Goal: Transaction & Acquisition: Purchase product/service

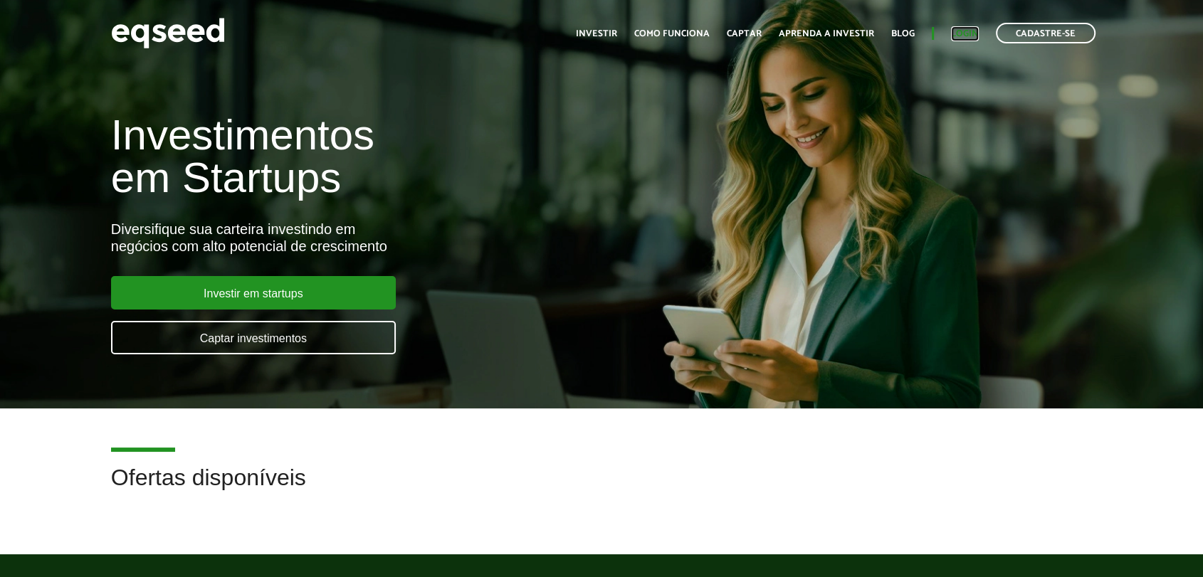
click at [959, 36] on link "Login" at bounding box center [965, 33] width 28 height 9
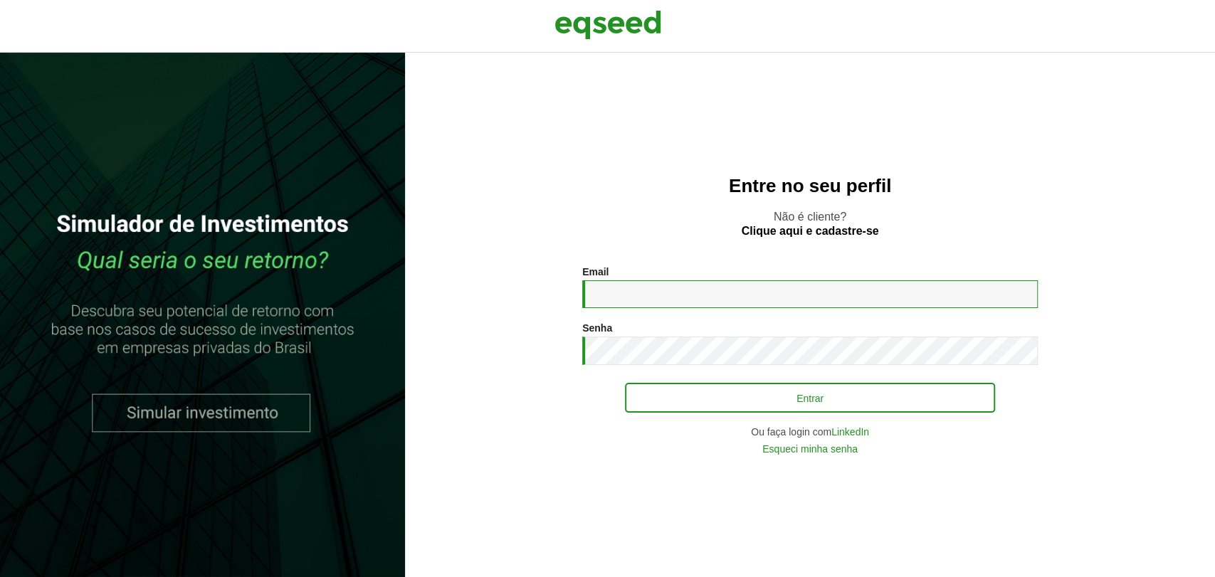
type input "**********"
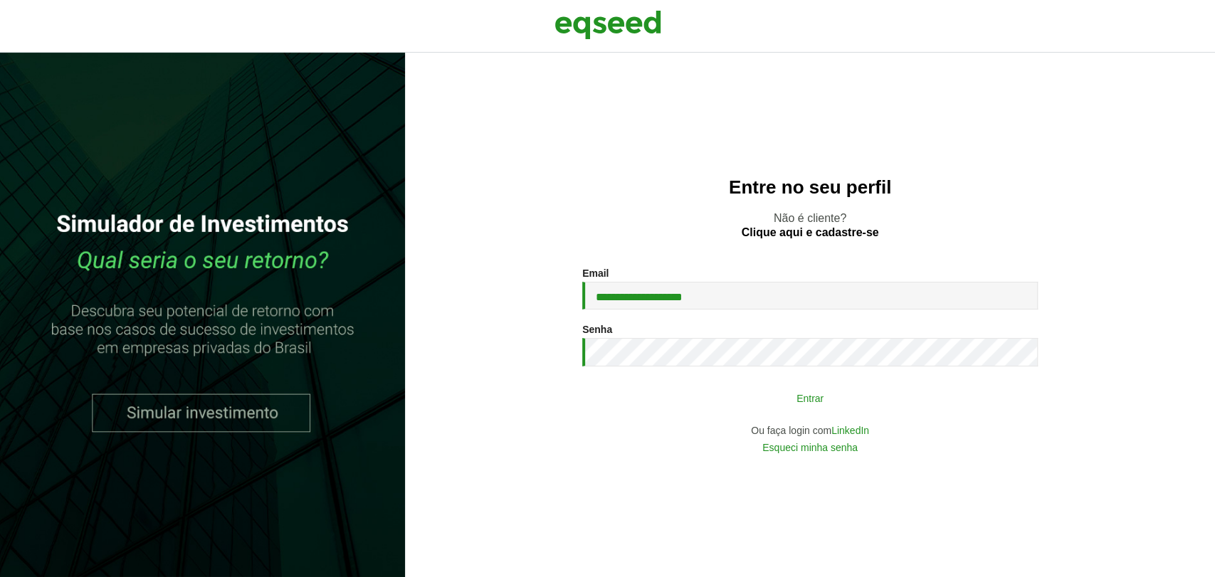
click at [688, 406] on button "Entrar" at bounding box center [810, 397] width 370 height 27
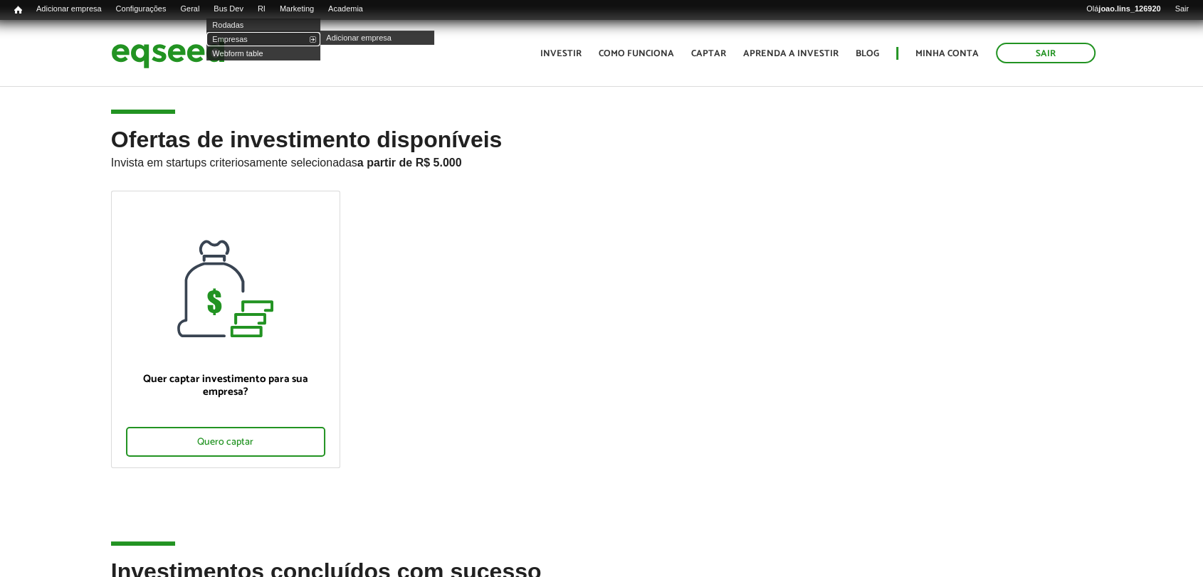
click at [255, 36] on link "Empresas" at bounding box center [263, 39] width 114 height 14
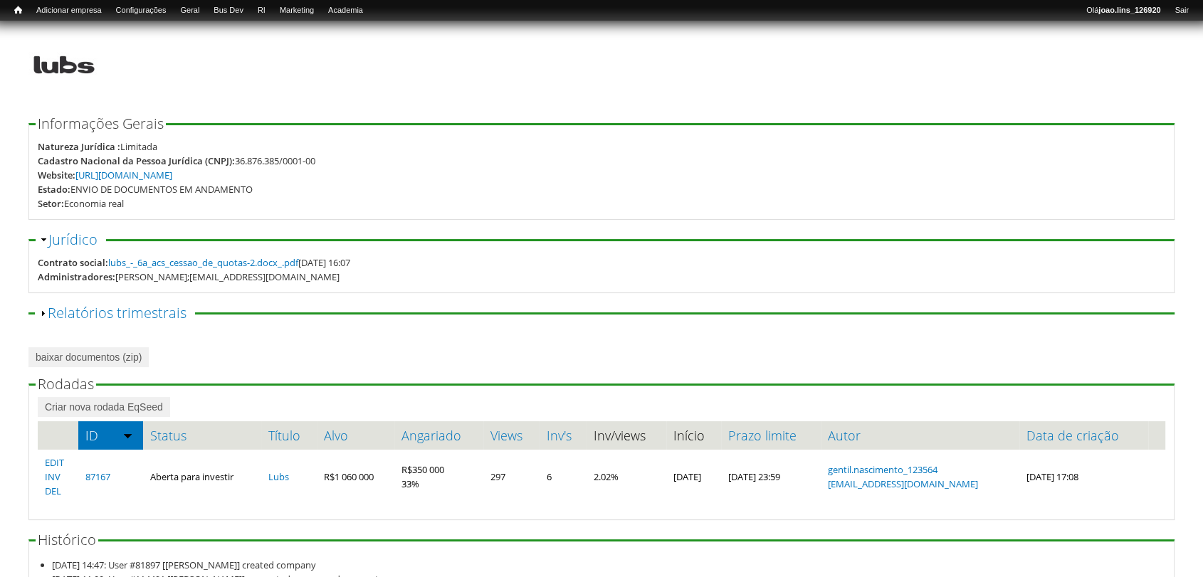
scroll to position [158, 0]
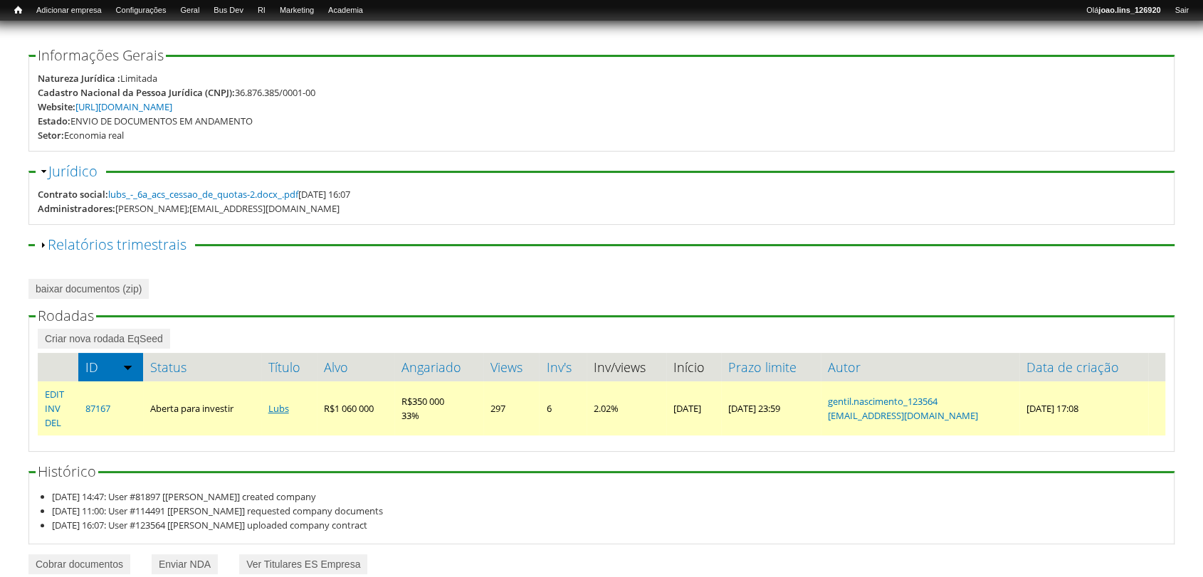
click at [273, 406] on link "Lubs" at bounding box center [278, 408] width 21 height 13
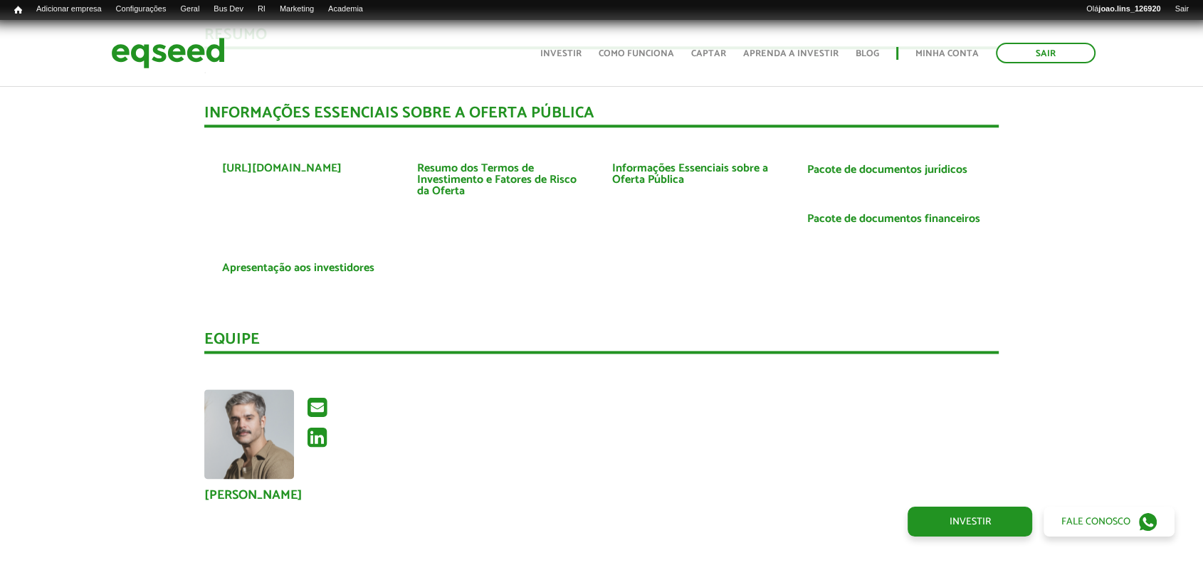
scroll to position [1897, 0]
